Goal: Task Accomplishment & Management: Manage account settings

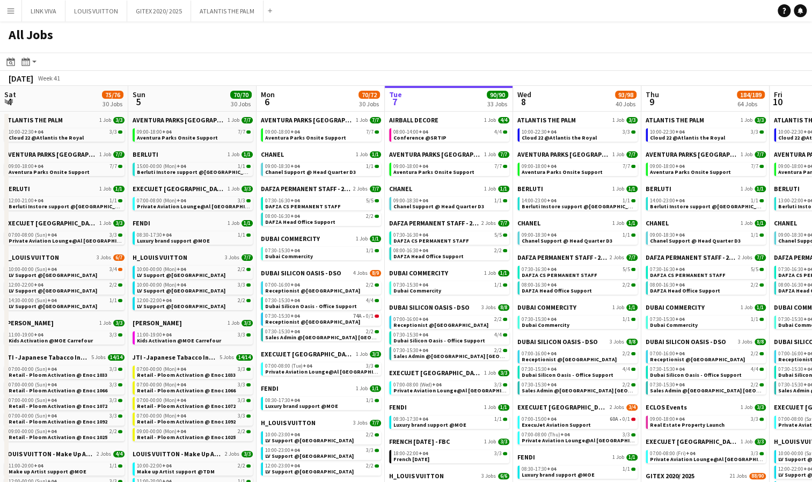
scroll to position [0, 257]
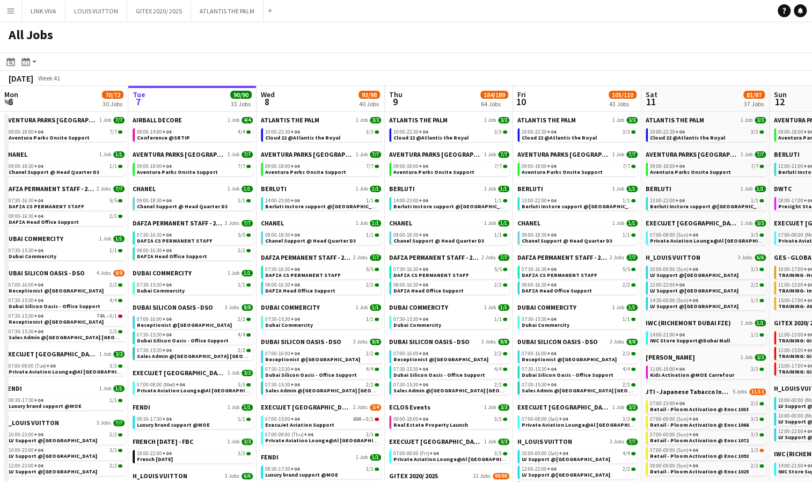
click at [9, 13] on app-icon "Menu" at bounding box center [10, 10] width 9 height 9
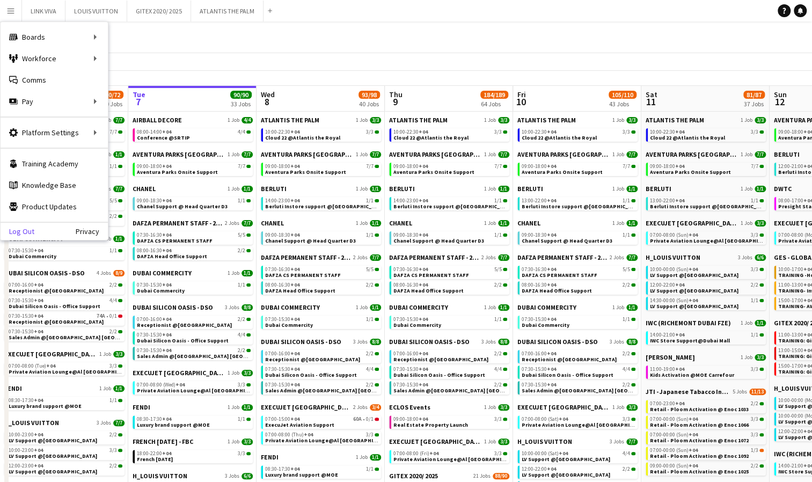
click at [25, 231] on link "Log Out" at bounding box center [18, 231] width 34 height 9
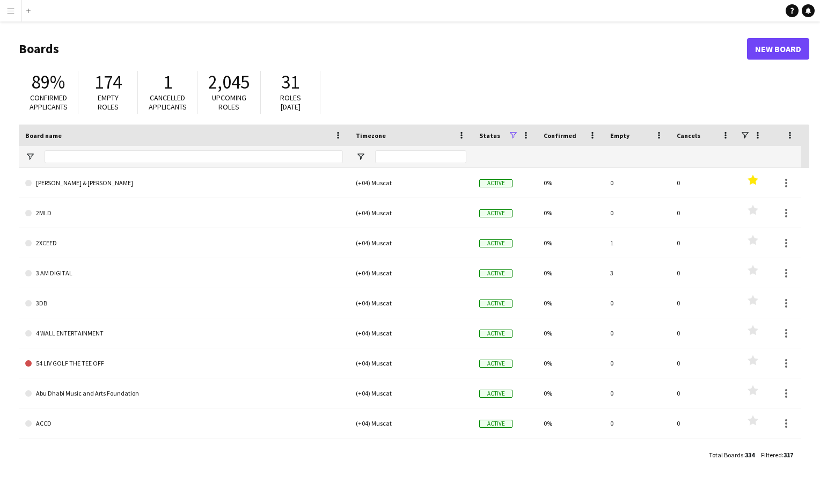
click at [10, 14] on app-icon "Menu" at bounding box center [10, 10] width 9 height 9
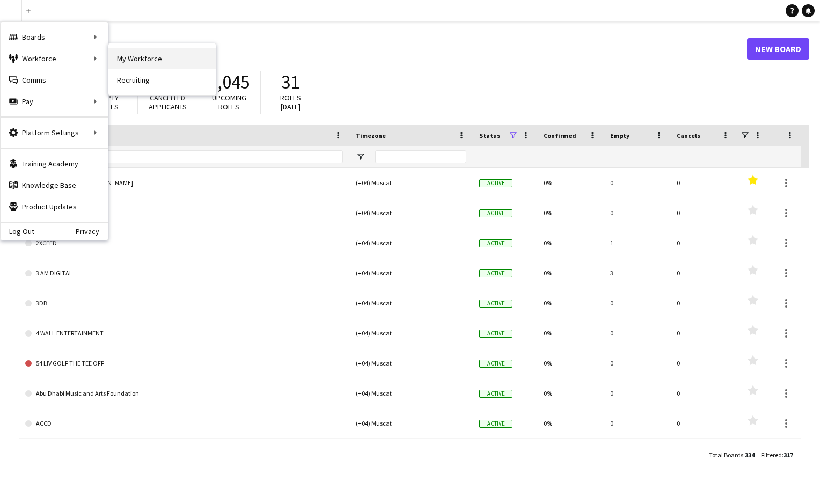
click at [128, 60] on link "My Workforce" at bounding box center [161, 58] width 107 height 21
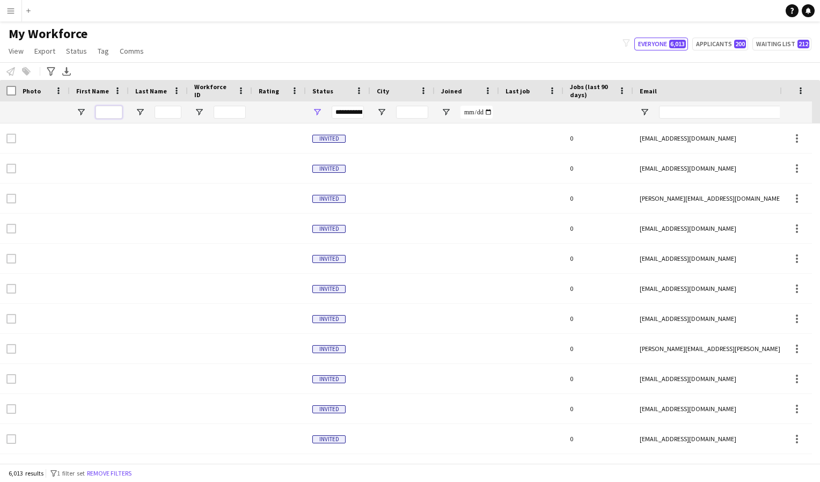
click at [101, 112] on input "First Name Filter Input" at bounding box center [109, 112] width 27 height 13
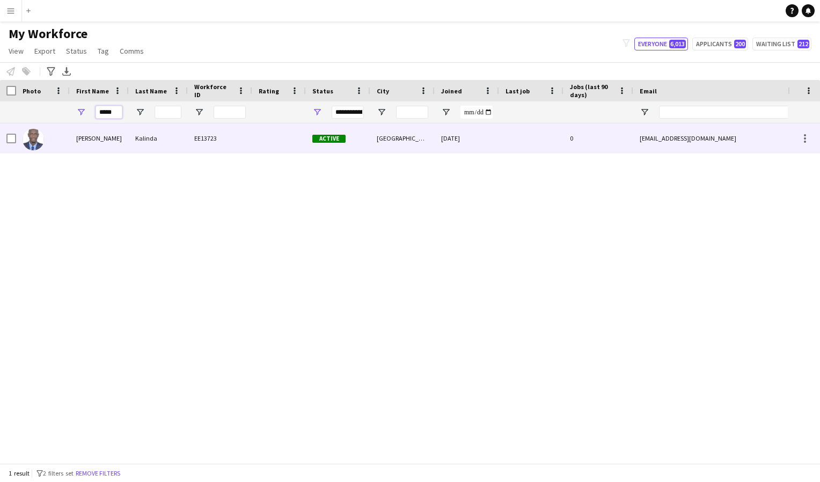
type input "*****"
click at [92, 138] on div "[PERSON_NAME]" at bounding box center [99, 138] width 59 height 30
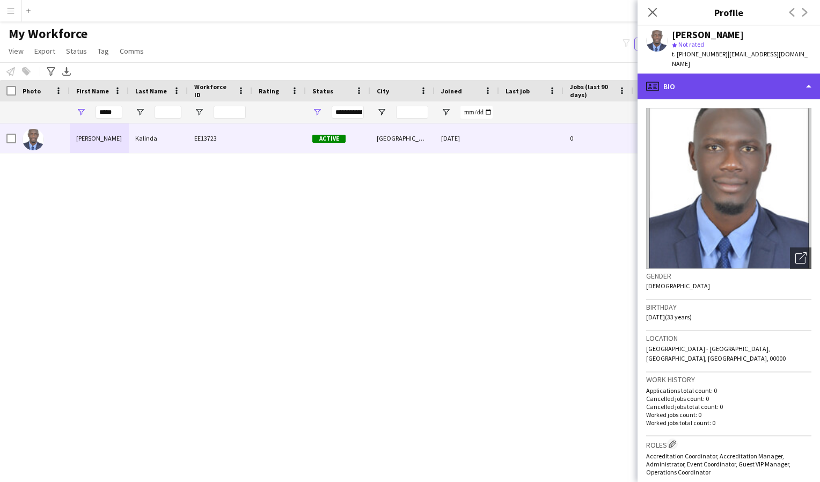
click at [706, 79] on div "profile Bio" at bounding box center [729, 87] width 182 height 26
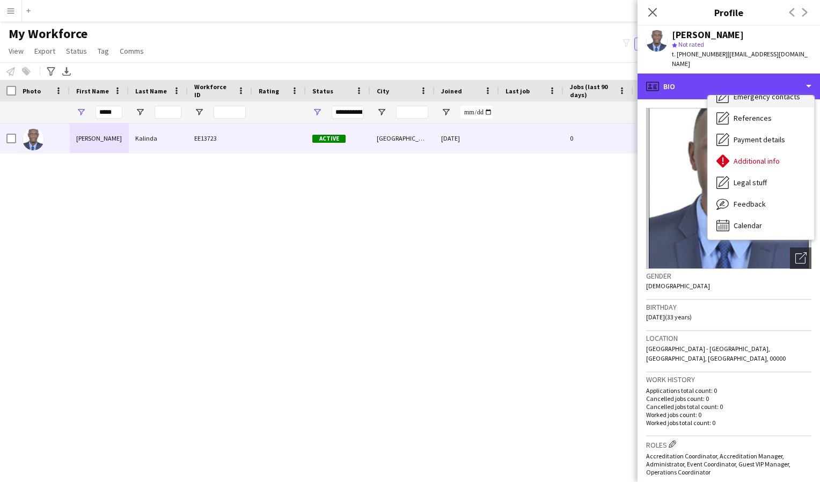
scroll to position [78, 0]
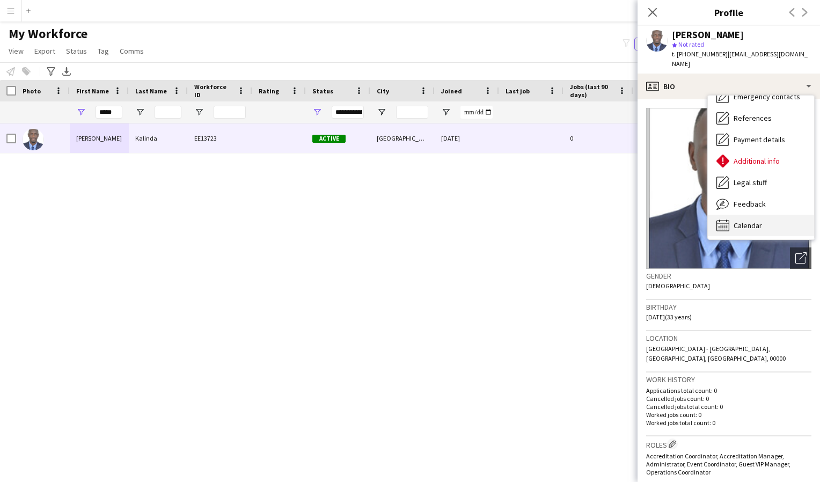
click at [752, 215] on div "Calendar Calendar" at bounding box center [761, 225] width 106 height 21
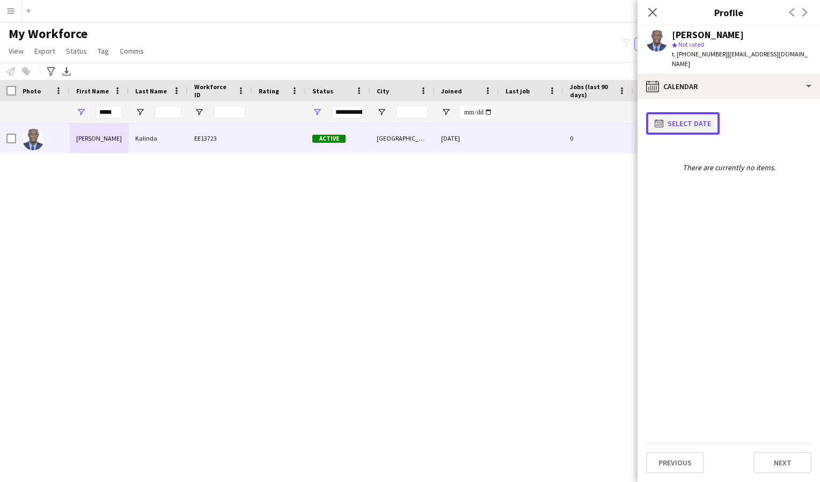
click at [697, 112] on button "calendar-full Select date" at bounding box center [683, 123] width 74 height 23
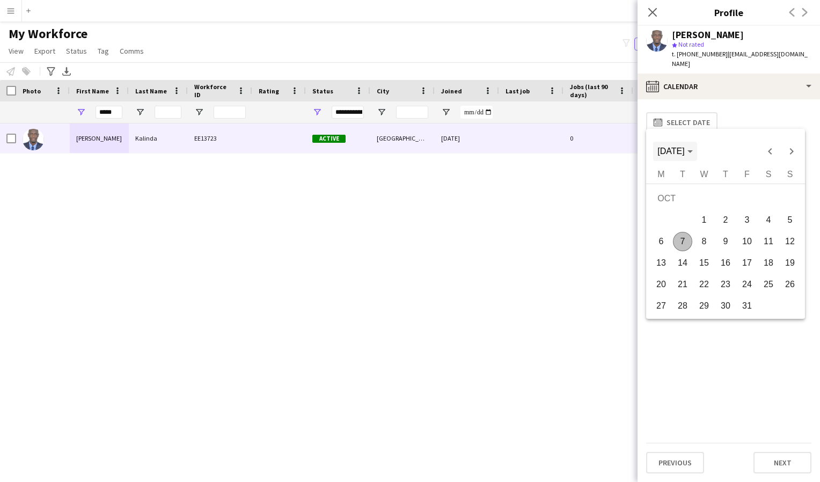
click at [692, 147] on span "[DATE]" at bounding box center [674, 152] width 35 height 10
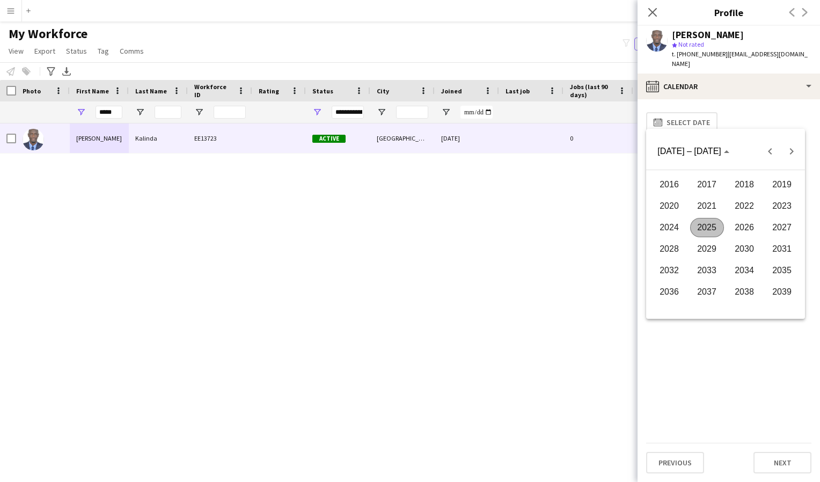
click at [753, 205] on span "2022" at bounding box center [745, 205] width 34 height 19
click at [700, 116] on div at bounding box center [410, 241] width 820 height 482
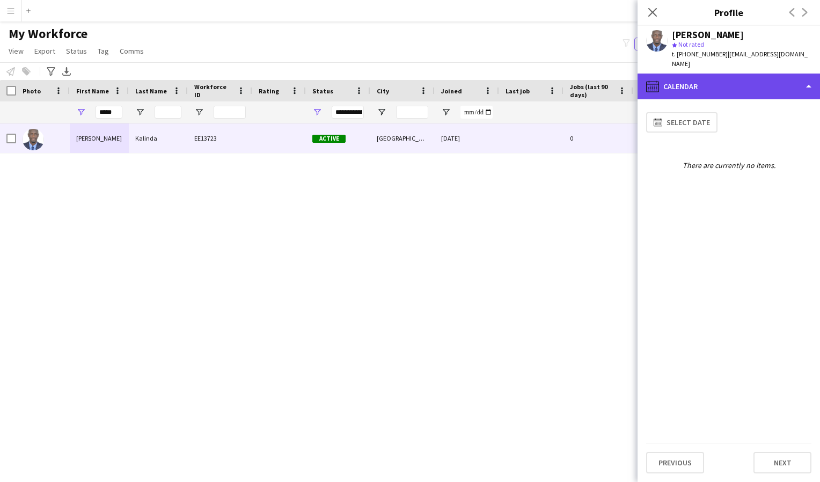
click at [715, 74] on div "calendar-full Calendar" at bounding box center [729, 87] width 182 height 26
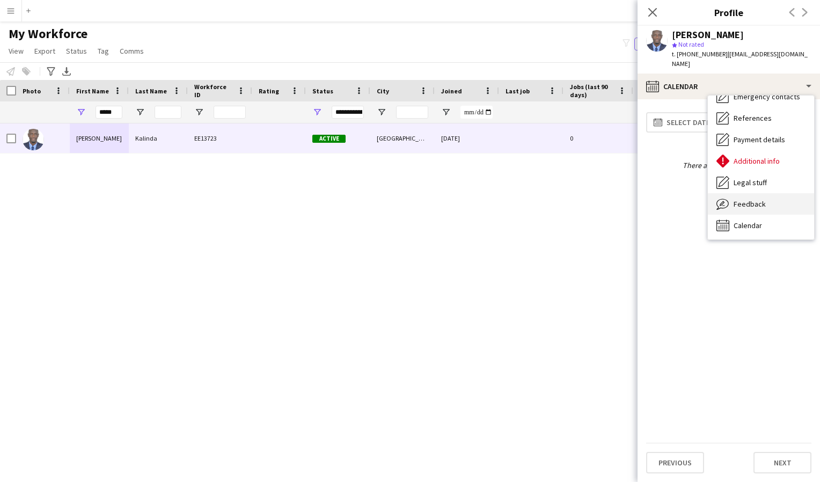
click at [741, 199] on span "Feedback" at bounding box center [750, 204] width 32 height 10
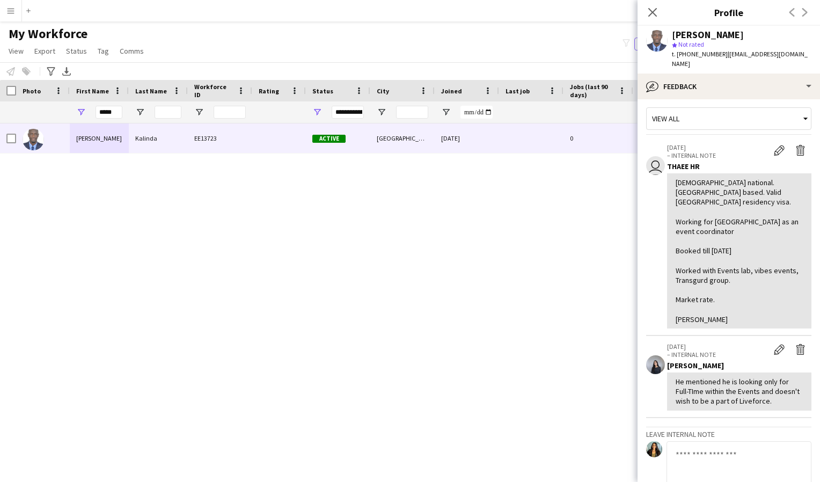
scroll to position [0, 0]
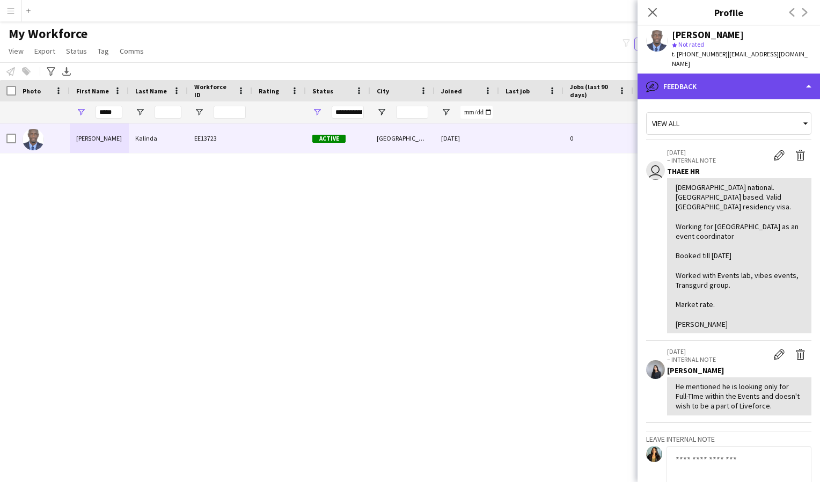
click at [673, 76] on div "bubble-pencil Feedback" at bounding box center [729, 87] width 182 height 26
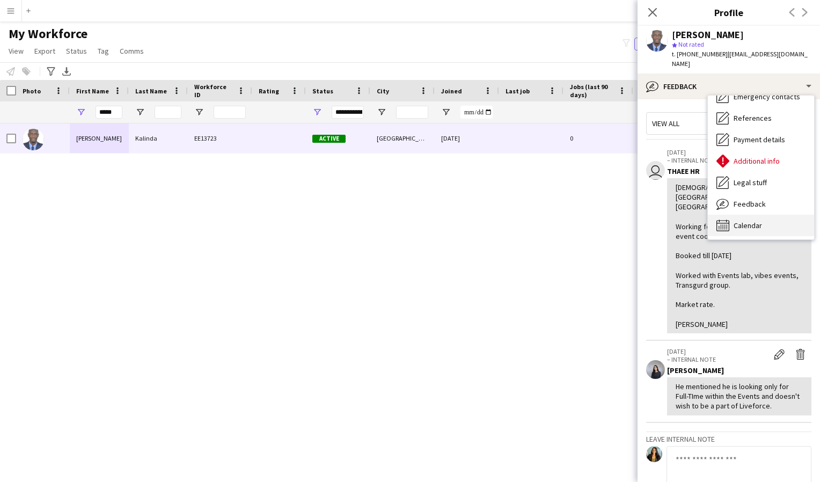
click at [737, 221] on span "Calendar" at bounding box center [748, 226] width 28 height 10
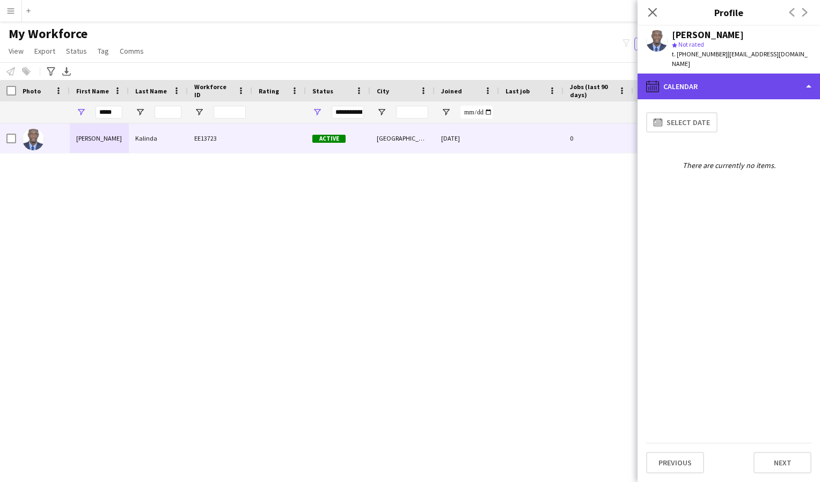
click at [728, 84] on div "calendar-full Calendar" at bounding box center [729, 87] width 182 height 26
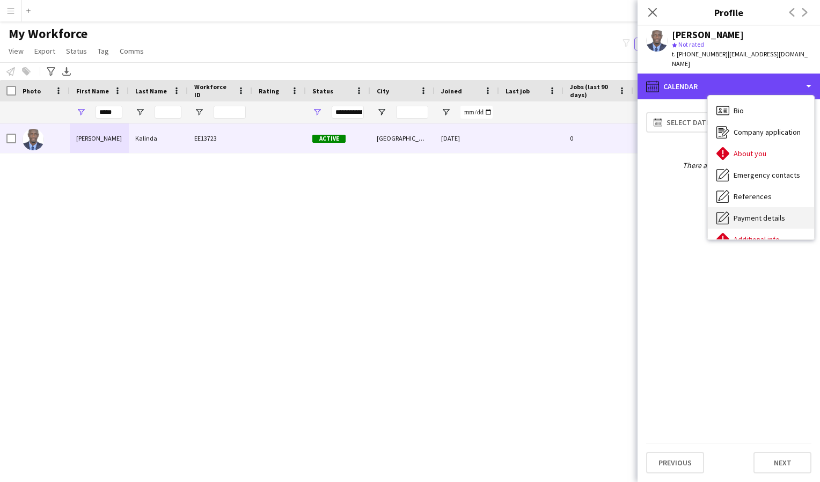
scroll to position [1, 0]
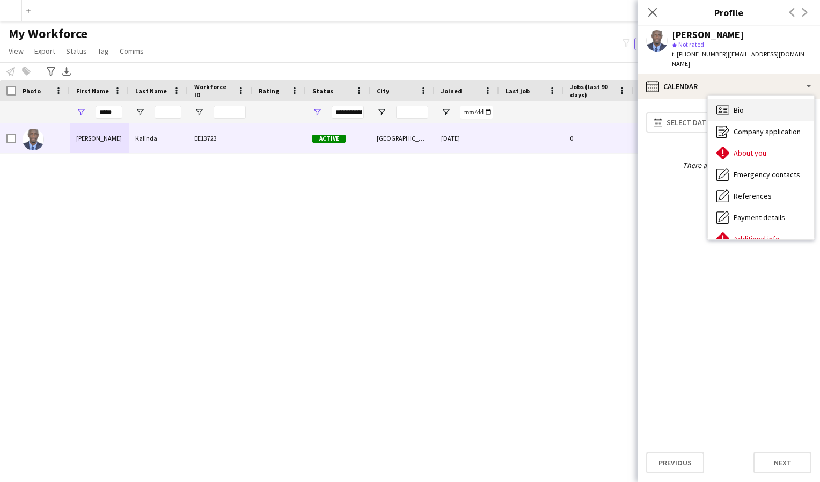
click at [740, 105] on span "Bio" at bounding box center [739, 110] width 10 height 10
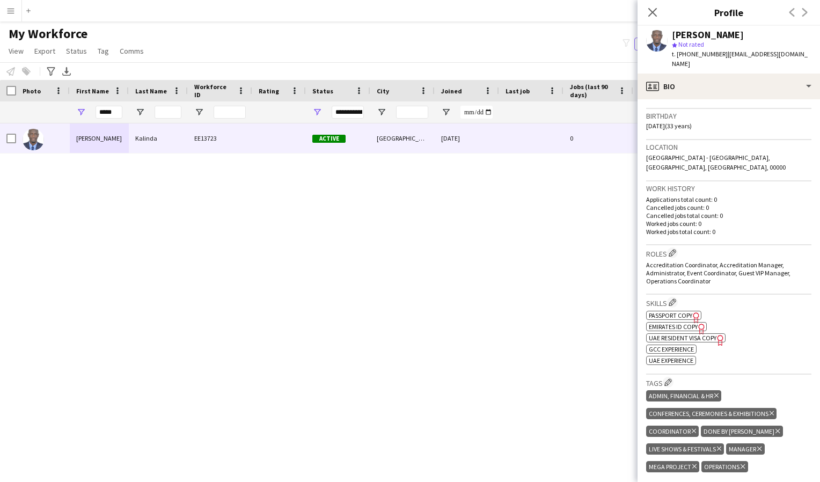
scroll to position [192, 0]
